Goal: Task Accomplishment & Management: Use online tool/utility

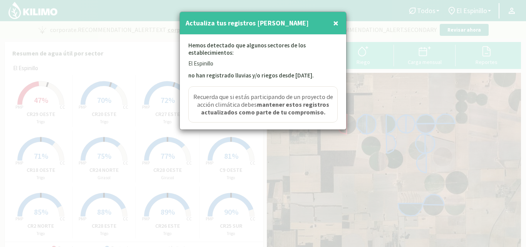
click at [288, 103] on strong "mantener estos registros actualizados como parte de tu compromiso." at bounding box center [265, 108] width 128 height 15
click at [333, 24] on span "×" at bounding box center [335, 23] width 5 height 13
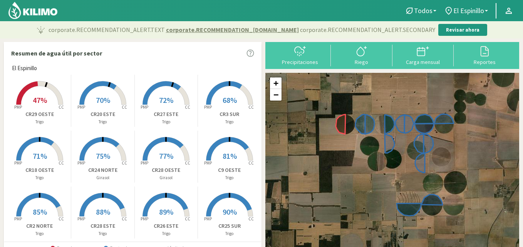
click at [37, 100] on span "47%" at bounding box center [40, 100] width 14 height 10
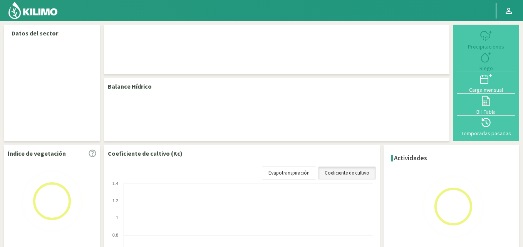
select select "12: Object"
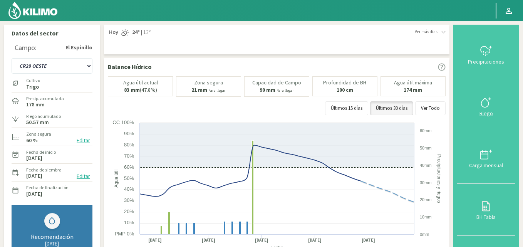
click at [398, 103] on icon at bounding box center [486, 102] width 12 height 12
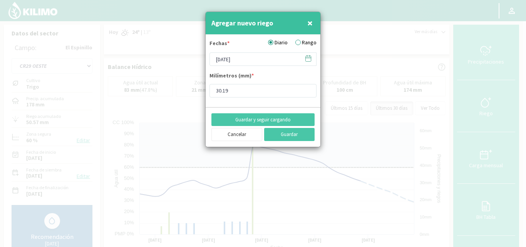
click at [300, 43] on label "Rango" at bounding box center [306, 43] width 21 height 8
click at [0, 0] on input "Rango" at bounding box center [0, 0] width 0 height 0
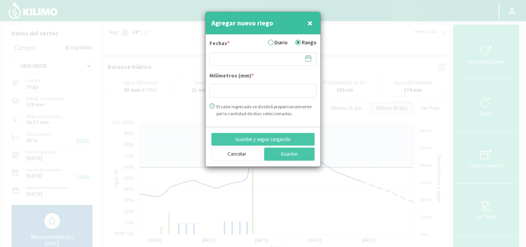
click at [308, 59] on icon at bounding box center [308, 58] width 7 height 7
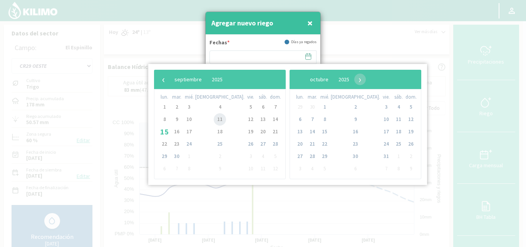
click at [214, 121] on span "11" at bounding box center [220, 119] width 12 height 12
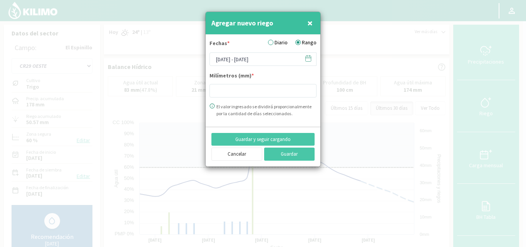
click at [310, 58] on icon at bounding box center [308, 58] width 5 height 0
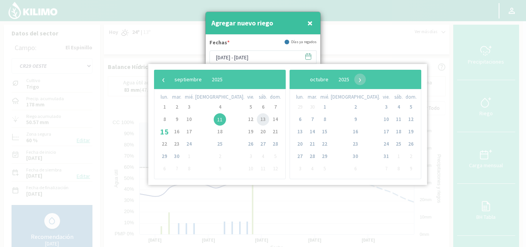
click at [257, 119] on span "13" at bounding box center [263, 119] width 12 height 12
click at [214, 119] on span "11" at bounding box center [220, 119] width 12 height 12
click at [257, 119] on span "13" at bounding box center [263, 119] width 12 height 12
type input "[DATE] - [DATE]"
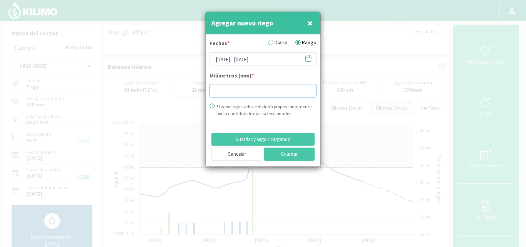
click at [235, 92] on input "number" at bounding box center [263, 90] width 107 height 13
type input "30.31"
click at [286, 153] on button "Guardar" at bounding box center [289, 154] width 51 height 13
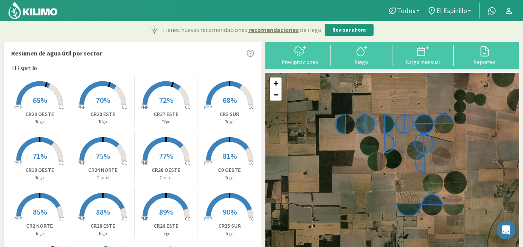
click at [232, 83] on icon at bounding box center [224, 93] width 36 height 24
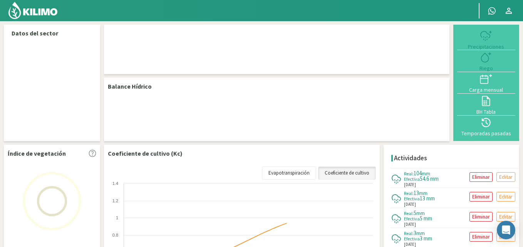
select select "14: Object"
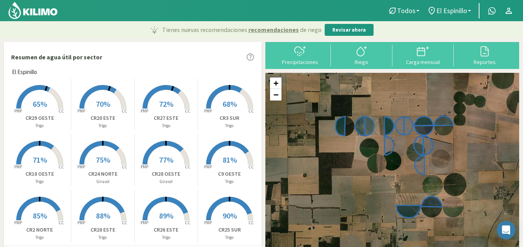
click at [110, 100] on rect at bounding box center [103, 110] width 62 height 62
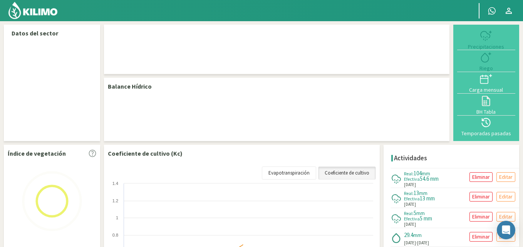
select select "3: Object"
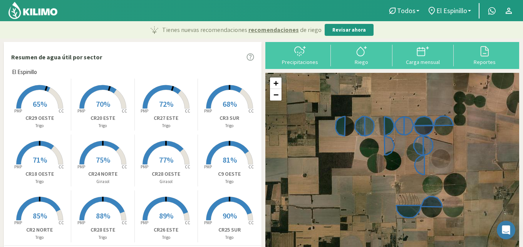
click at [167, 91] on rect at bounding box center [166, 110] width 62 height 62
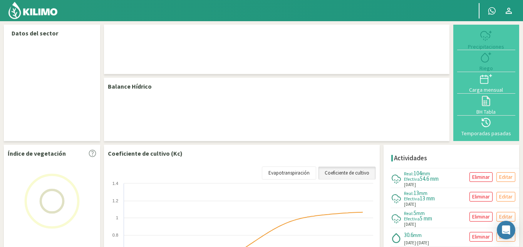
select select "9: Object"
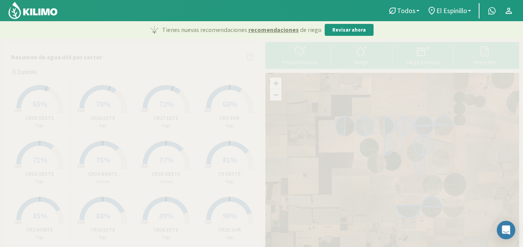
click at [165, 91] on rect at bounding box center [166, 110] width 62 height 62
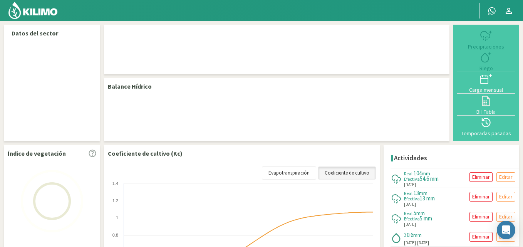
select select "9: Object"
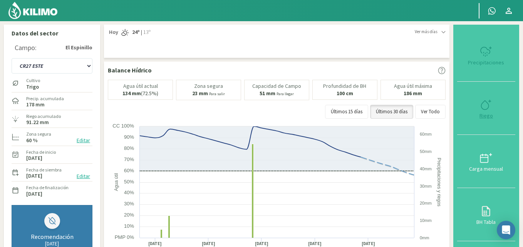
type input "30.62"
click at [491, 111] on svg-icon at bounding box center [486, 109] width 12 height 7
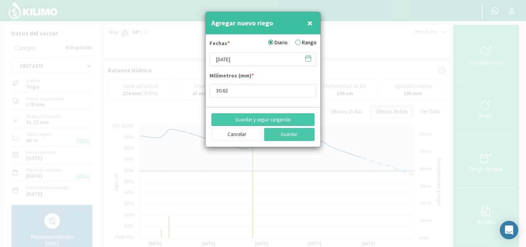
click at [301, 40] on label "Rango" at bounding box center [306, 43] width 21 height 8
click at [0, 0] on input "Rango" at bounding box center [0, 0] width 0 height 0
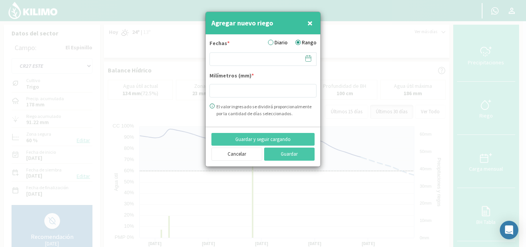
click at [307, 64] on span at bounding box center [305, 58] width 12 height 12
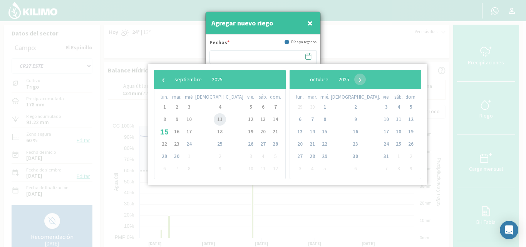
click at [214, 122] on span "11" at bounding box center [220, 119] width 12 height 12
click at [245, 120] on span "12" at bounding box center [251, 119] width 12 height 12
type input "11/09/2025 - 12/09/2025"
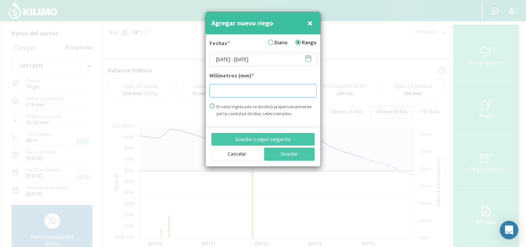
click at [223, 93] on input "number" at bounding box center [263, 90] width 107 height 13
type input "15.68"
click at [285, 153] on button "Guardar" at bounding box center [289, 154] width 51 height 13
